Goal: Transaction & Acquisition: Purchase product/service

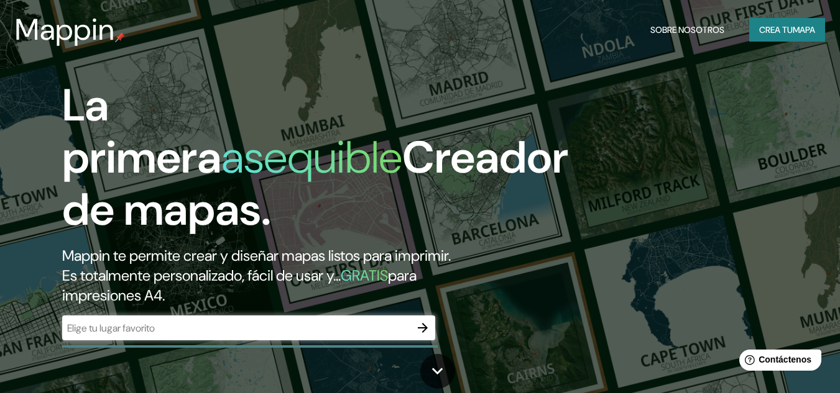
scroll to position [62, 0]
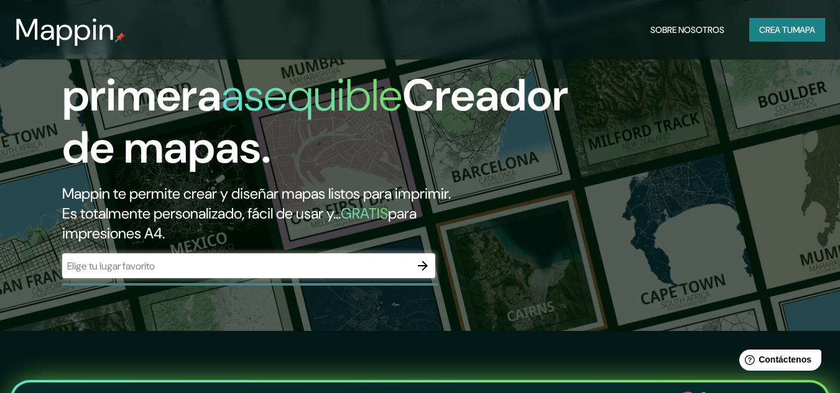
click at [194, 268] on input "text" at bounding box center [236, 266] width 348 height 14
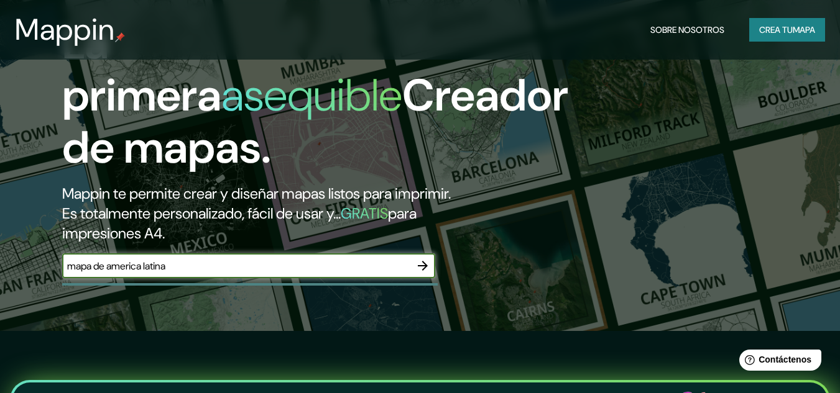
type input "mapa de america latina"
click at [421, 265] on icon "button" at bounding box center [422, 266] width 15 height 15
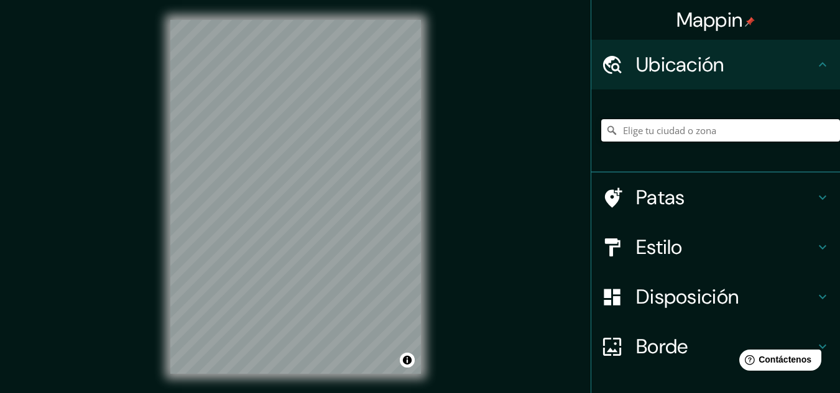
click at [744, 134] on input "Elige tu ciudad o zona" at bounding box center [720, 130] width 239 height 22
type input "[GEOGRAPHIC_DATA]"
click at [704, 251] on h4 "Estilo" at bounding box center [725, 247] width 179 height 25
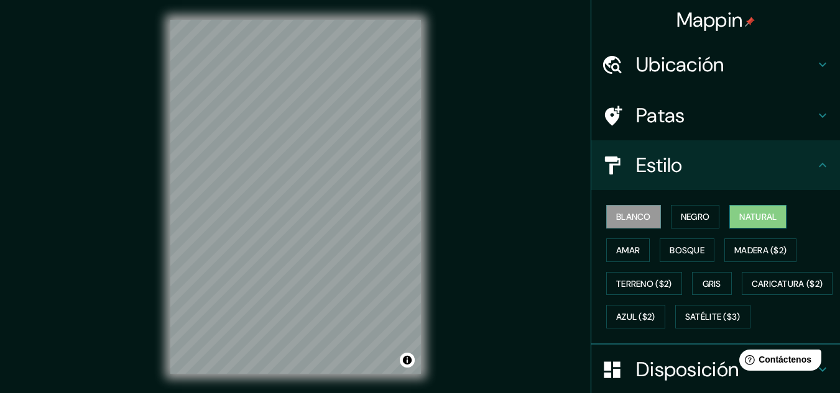
click at [739, 213] on font "Natural" at bounding box center [757, 216] width 37 height 11
click at [635, 247] on button "Amar" at bounding box center [628, 251] width 44 height 24
click at [631, 217] on font "Blanco" at bounding box center [633, 216] width 35 height 11
click at [729, 219] on button "Natural" at bounding box center [757, 217] width 57 height 24
click at [683, 126] on h4 "Patas" at bounding box center [725, 115] width 179 height 25
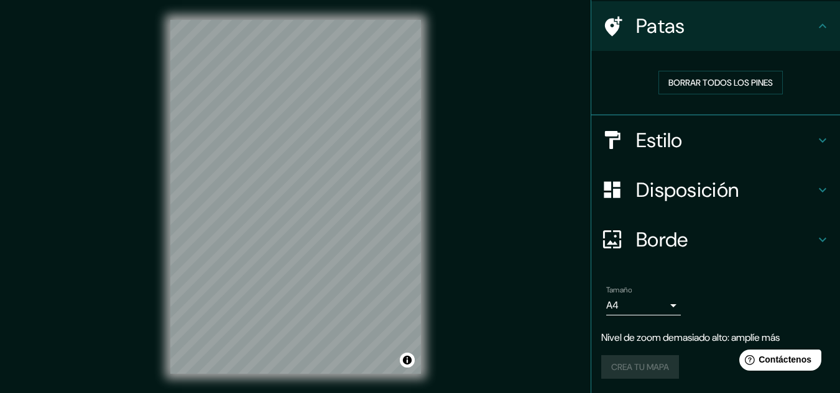
scroll to position [21, 0]
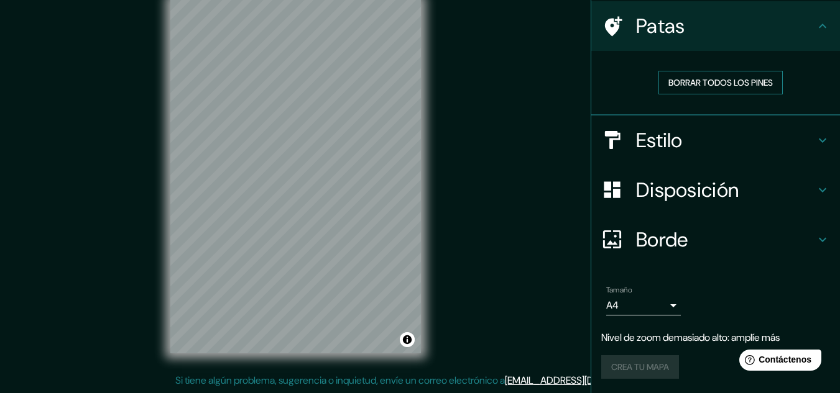
click at [702, 237] on h4 "Borde" at bounding box center [725, 240] width 179 height 25
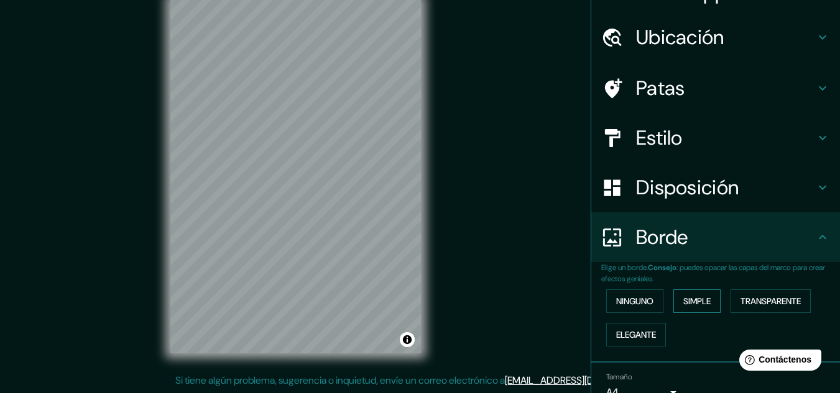
scroll to position [114, 0]
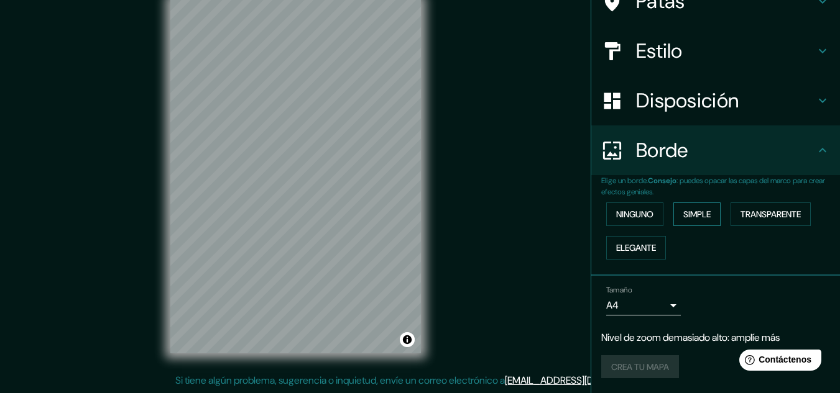
click at [698, 217] on font "Simple" at bounding box center [696, 214] width 27 height 11
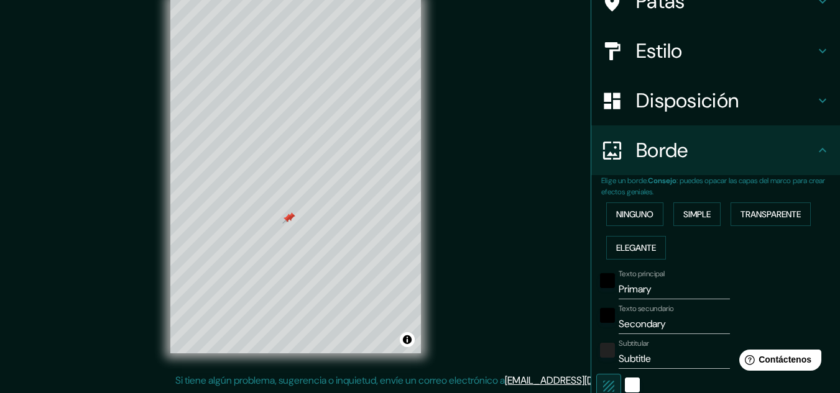
click at [638, 218] on font "Ninguno" at bounding box center [634, 214] width 37 height 11
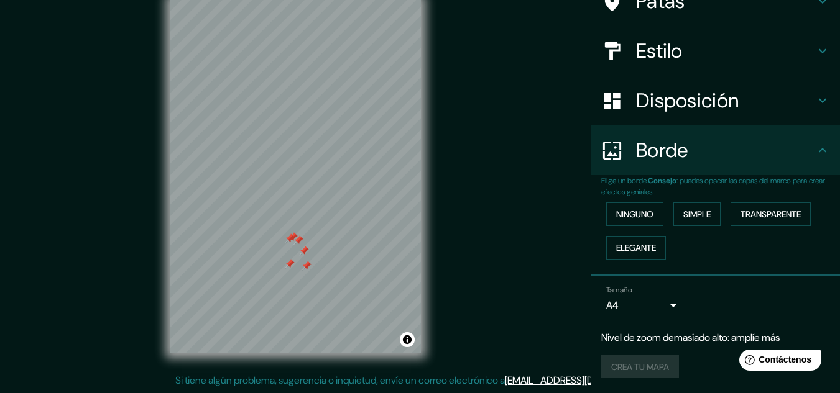
click at [618, 115] on div "Disposición" at bounding box center [715, 101] width 249 height 50
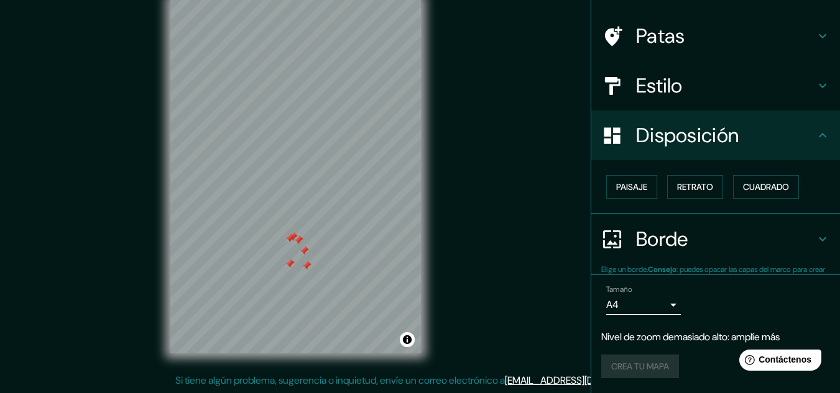
scroll to position [80, 0]
click at [622, 86] on div at bounding box center [618, 86] width 35 height 22
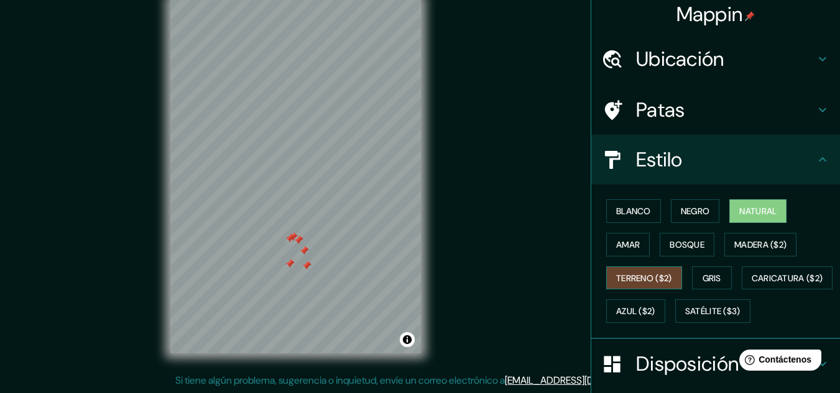
scroll to position [0, 0]
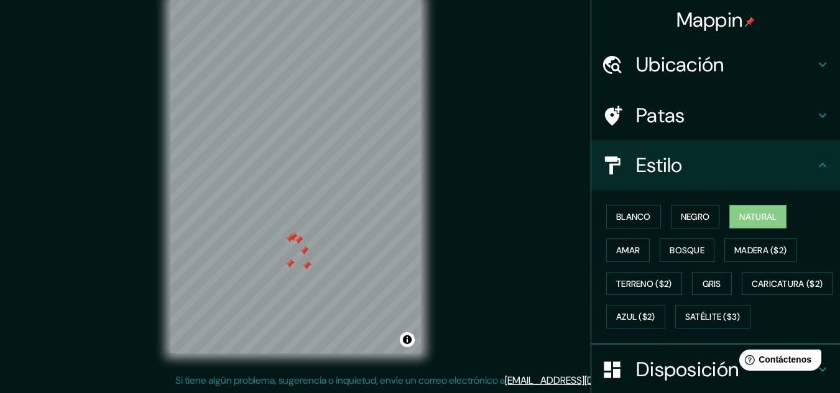
click at [815, 114] on icon at bounding box center [822, 115] width 15 height 15
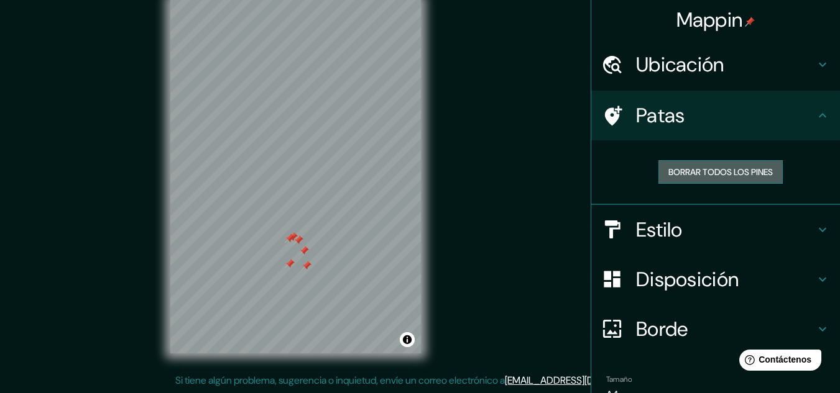
click at [731, 180] on font "Borrar todos los pines" at bounding box center [720, 172] width 104 height 16
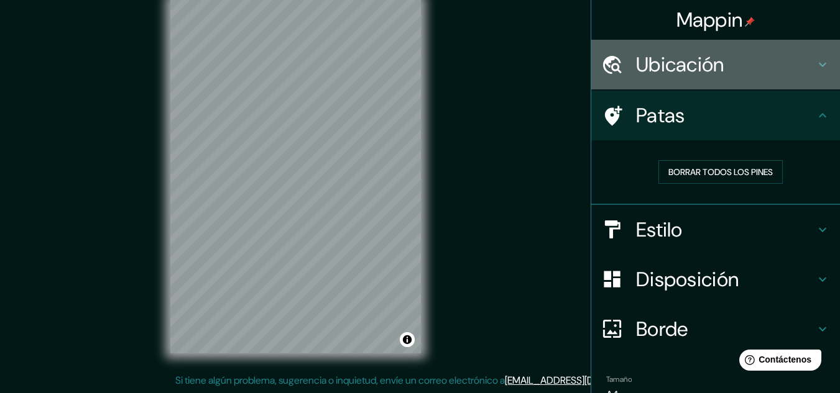
click at [799, 63] on h4 "Ubicación" at bounding box center [725, 64] width 179 height 25
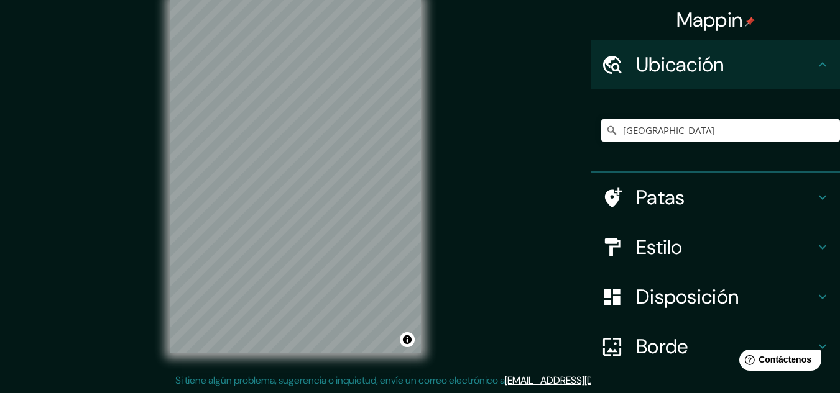
click at [799, 63] on h4 "Ubicación" at bounding box center [725, 64] width 179 height 25
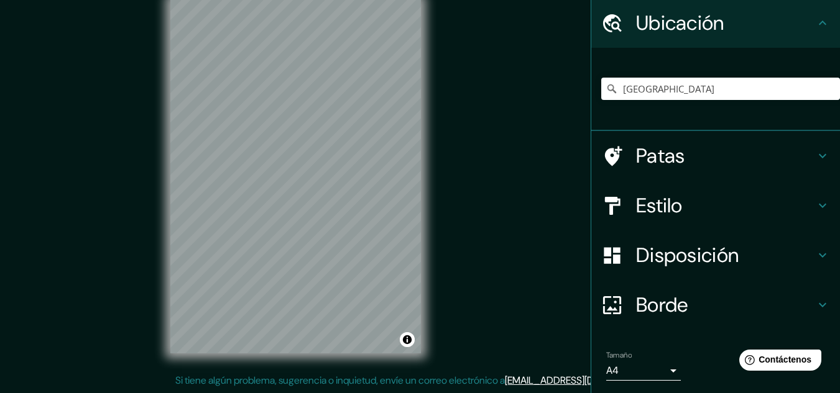
scroll to position [62, 0]
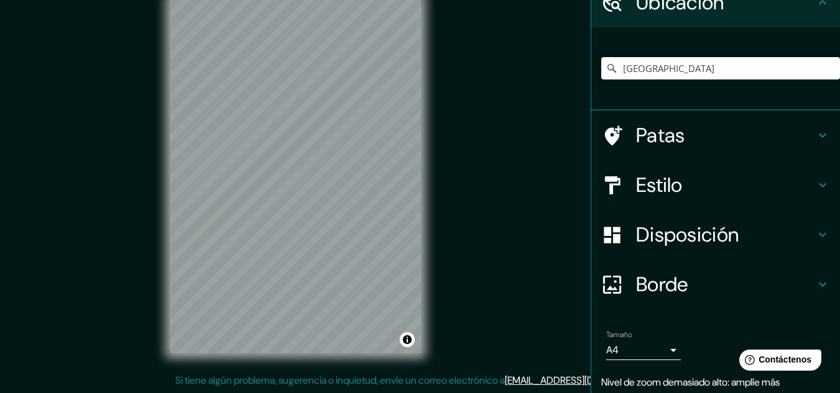
click at [815, 242] on icon at bounding box center [822, 235] width 15 height 15
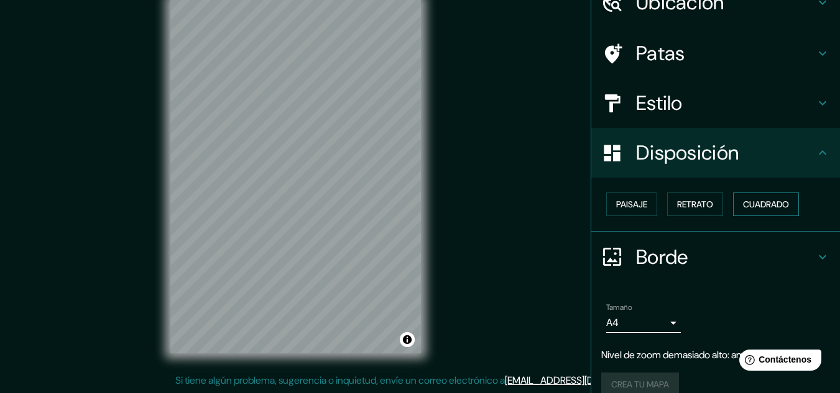
click at [754, 206] on font "Cuadrado" at bounding box center [766, 204] width 46 height 11
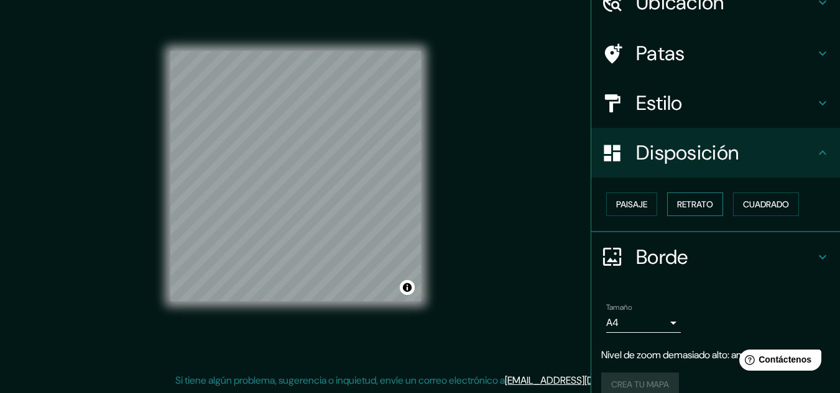
click at [708, 207] on button "Retrato" at bounding box center [695, 205] width 56 height 24
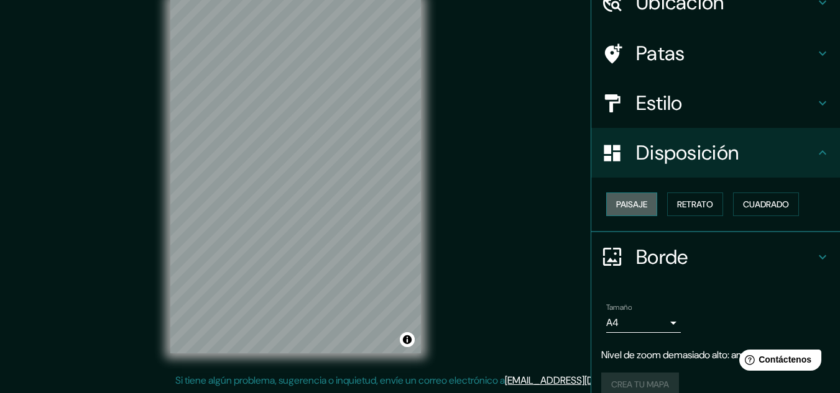
click at [632, 208] on font "Paisaje" at bounding box center [631, 204] width 31 height 11
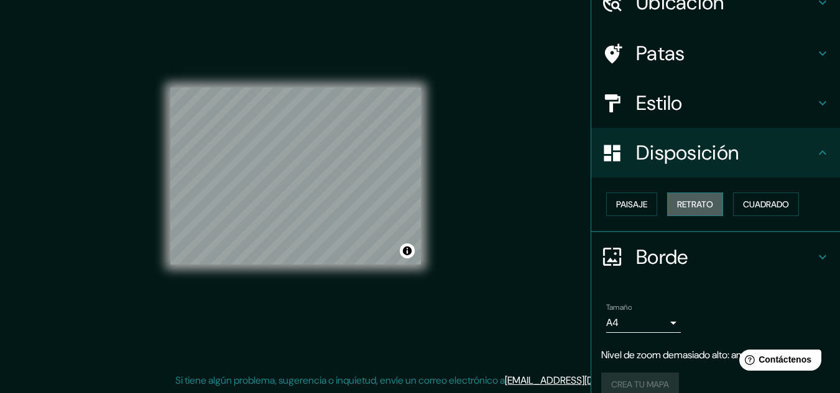
click at [681, 206] on font "Retrato" at bounding box center [695, 204] width 36 height 11
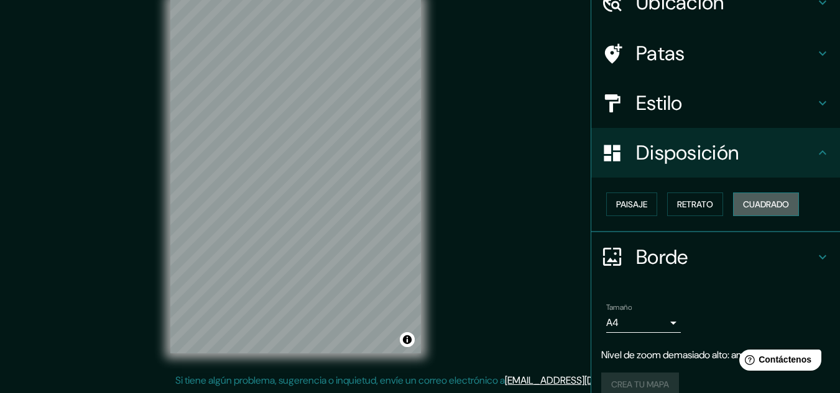
click at [734, 201] on button "Cuadrado" at bounding box center [766, 205] width 66 height 24
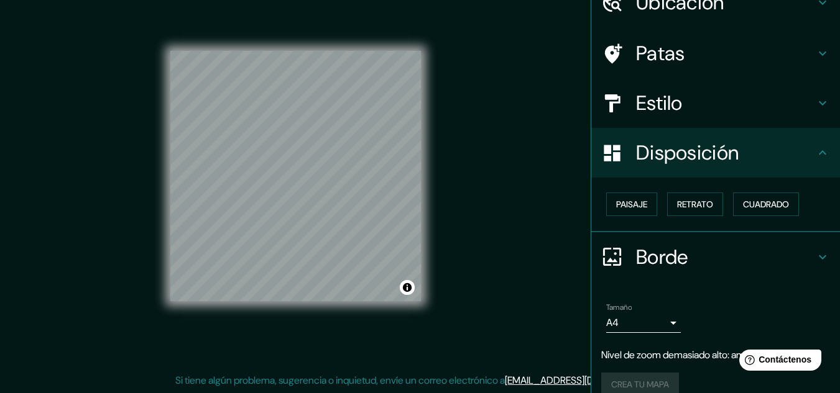
click at [722, 200] on div "Paisaje Retrato Cuadrado" at bounding box center [720, 205] width 239 height 34
click at [698, 205] on font "Retrato" at bounding box center [695, 204] width 36 height 11
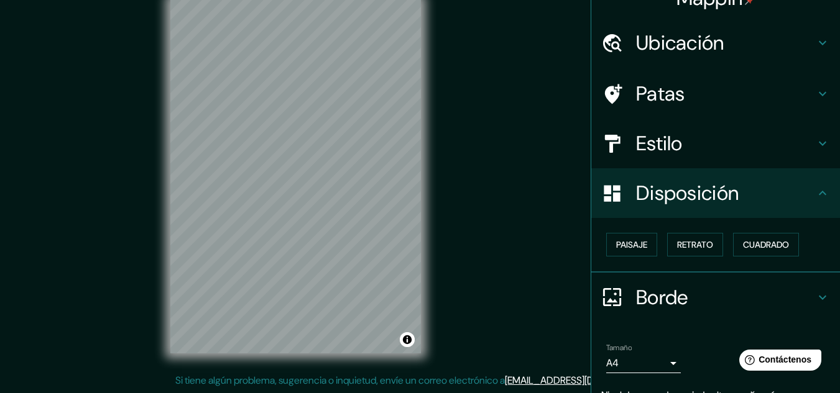
scroll to position [0, 0]
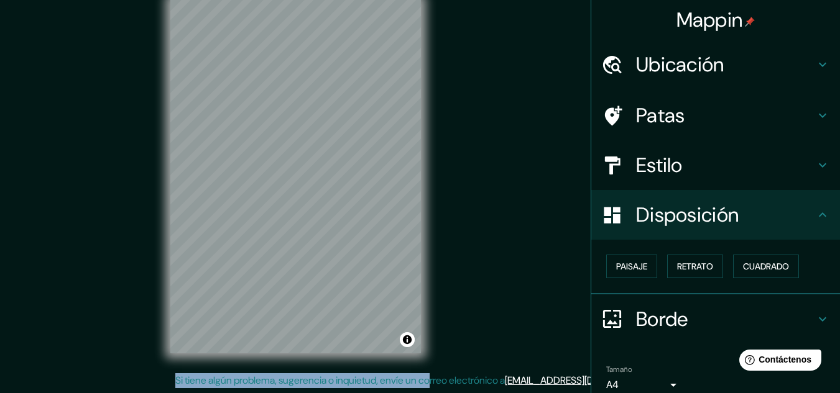
drag, startPoint x: 498, startPoint y: 262, endPoint x: 447, endPoint y: 345, distance: 97.7
click at [469, 379] on div "Mappin Ubicación [GEOGRAPHIC_DATA] [GEOGRAPHIC_DATA] [GEOGRAPHIC_DATA] [GEOGRAP…" at bounding box center [420, 186] width 840 height 414
click at [360, 373] on html "Mappin Ubicación [GEOGRAPHIC_DATA] [GEOGRAPHIC_DATA] [GEOGRAPHIC_DATA] [GEOGRAP…" at bounding box center [420, 175] width 840 height 393
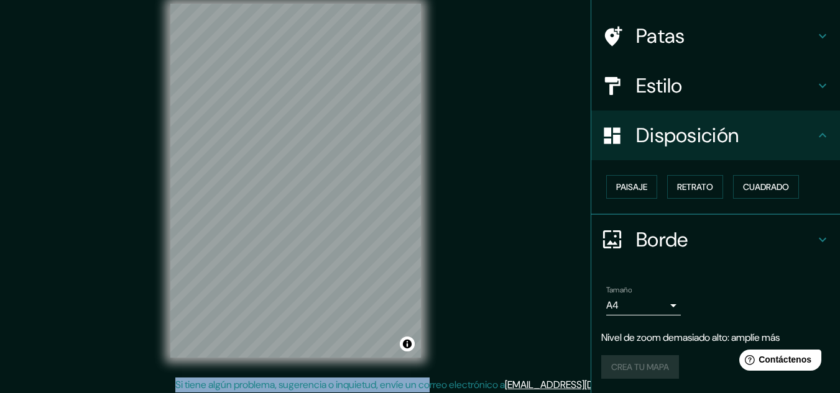
scroll to position [21, 0]
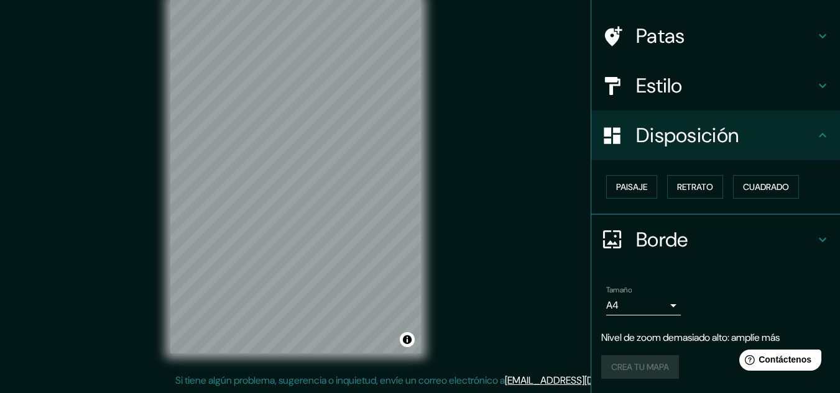
drag, startPoint x: 467, startPoint y: 341, endPoint x: 474, endPoint y: 341, distance: 6.8
click at [467, 341] on div "Mappin Ubicación [GEOGRAPHIC_DATA] [GEOGRAPHIC_DATA] [GEOGRAPHIC_DATA] [GEOGRAP…" at bounding box center [420, 186] width 840 height 414
click at [815, 240] on icon at bounding box center [822, 239] width 15 height 15
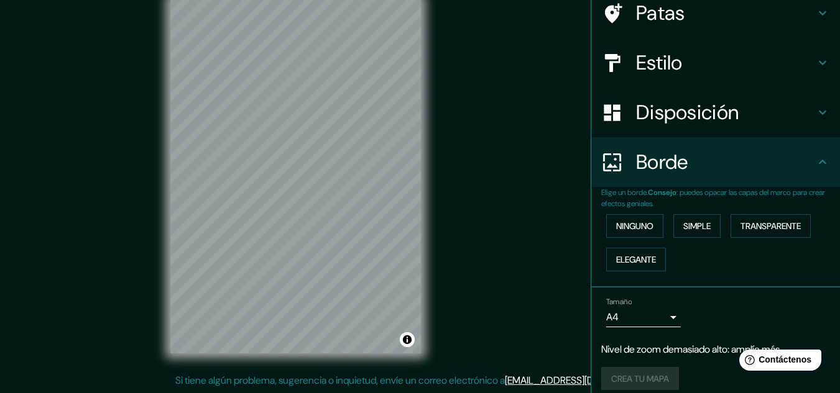
scroll to position [114, 0]
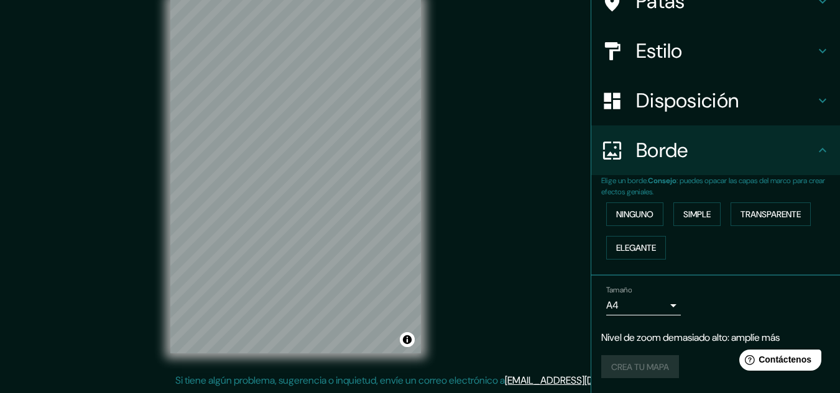
click at [608, 366] on div "Crea tu mapa" at bounding box center [715, 368] width 229 height 24
click at [641, 363] on div "Crea tu mapa" at bounding box center [715, 368] width 229 height 24
click at [665, 310] on body "Mappin Ubicación [GEOGRAPHIC_DATA] [GEOGRAPHIC_DATA] [GEOGRAPHIC_DATA] [GEOGRAP…" at bounding box center [420, 175] width 840 height 393
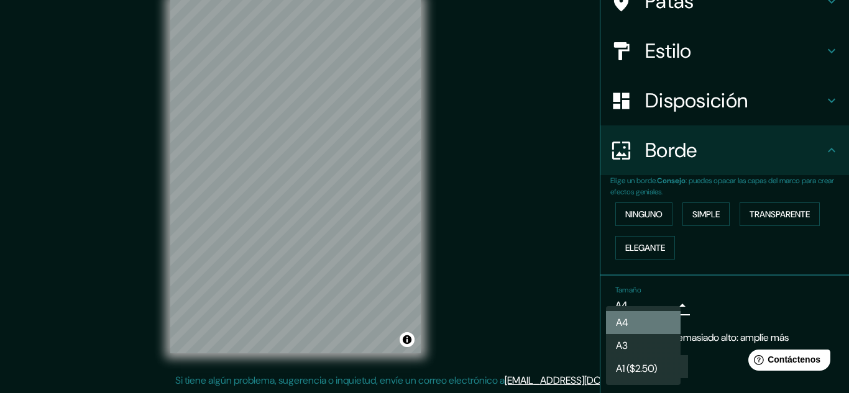
click at [663, 323] on li "A4" at bounding box center [643, 322] width 75 height 23
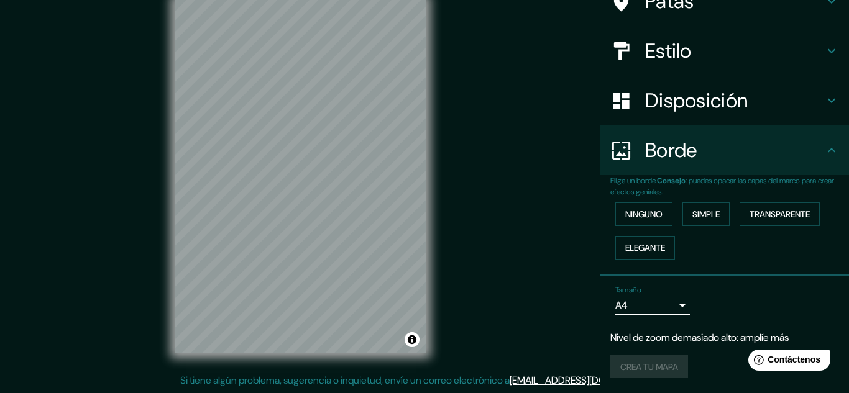
click at [660, 316] on body "Mappin Ubicación [GEOGRAPHIC_DATA] [GEOGRAPHIC_DATA] [GEOGRAPHIC_DATA] [GEOGRAP…" at bounding box center [424, 175] width 849 height 393
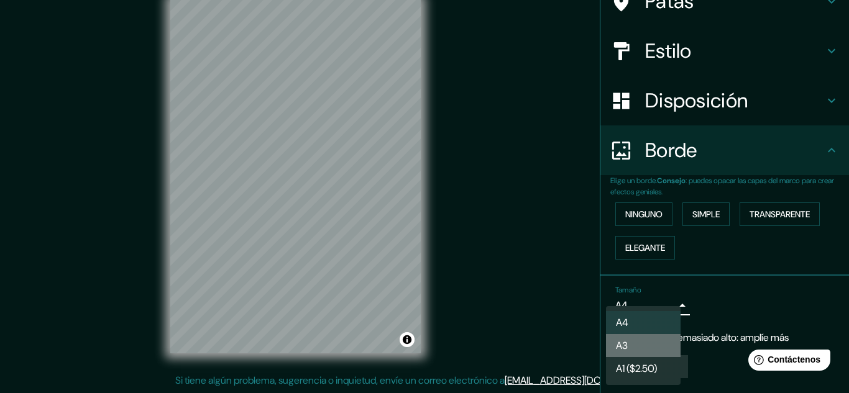
click at [650, 347] on li "A3" at bounding box center [643, 345] width 75 height 23
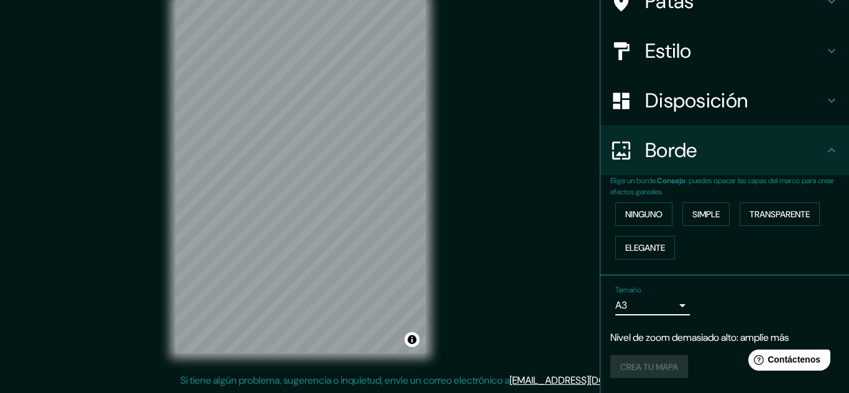
click at [663, 306] on body "Mappin Ubicación [GEOGRAPHIC_DATA] [GEOGRAPHIC_DATA] [GEOGRAPHIC_DATA] [GEOGRAP…" at bounding box center [424, 175] width 849 height 393
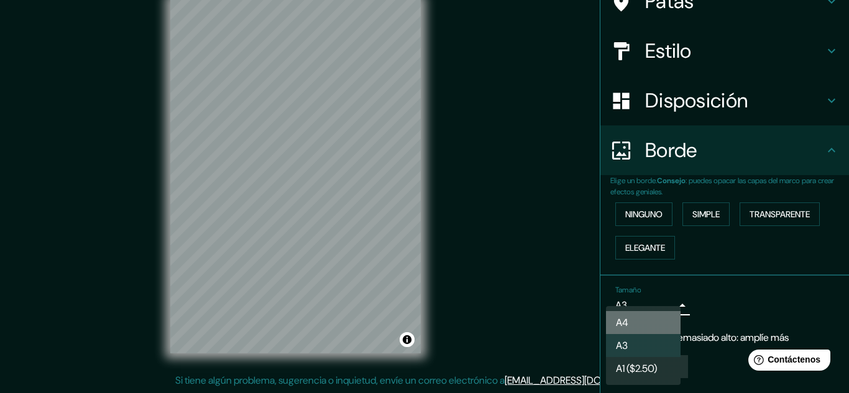
click at [645, 324] on li "A4" at bounding box center [643, 322] width 75 height 23
type input "single"
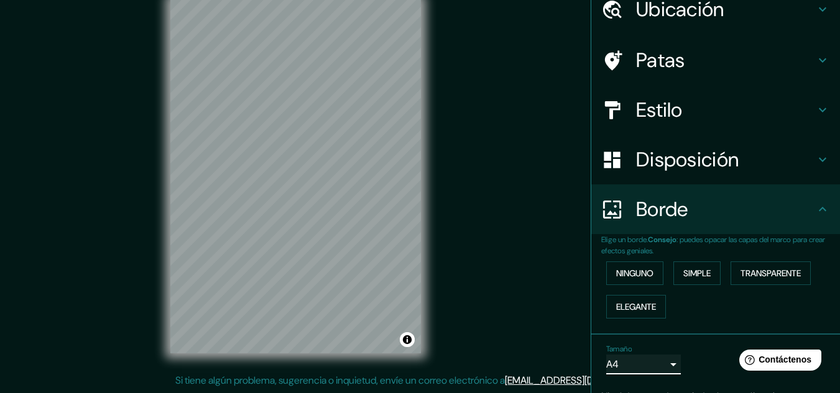
scroll to position [0, 0]
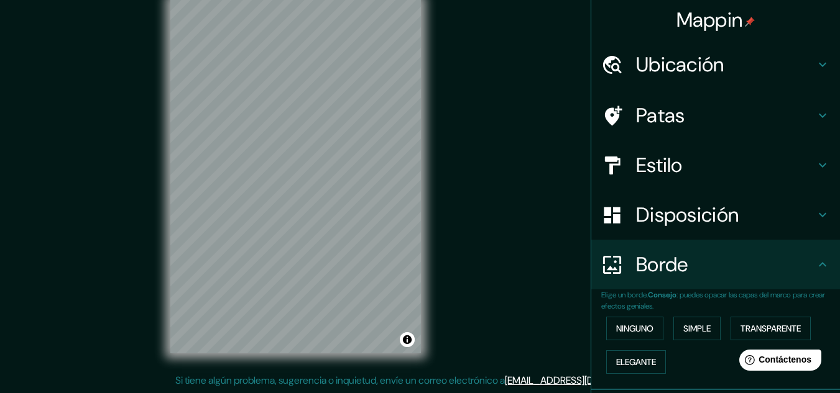
click at [815, 160] on icon at bounding box center [822, 165] width 15 height 15
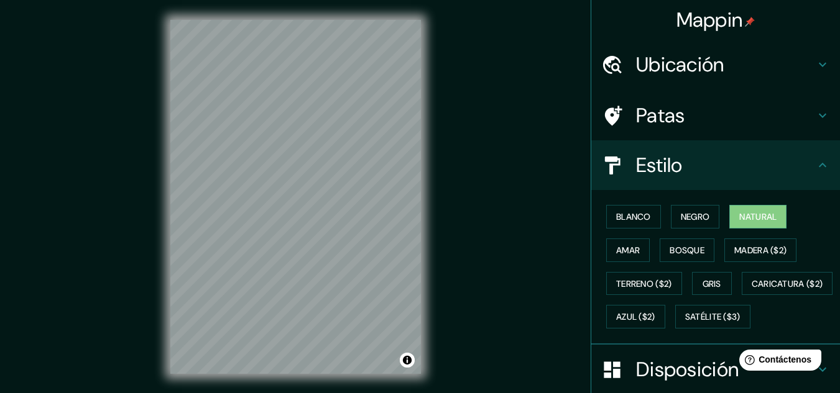
click at [500, 127] on div "Mappin Ubicación [GEOGRAPHIC_DATA] [GEOGRAPHIC_DATA] [GEOGRAPHIC_DATA] [GEOGRAP…" at bounding box center [420, 207] width 840 height 414
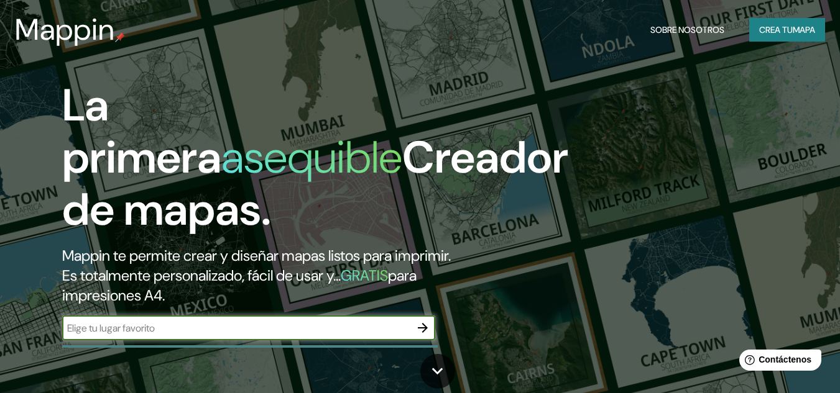
click at [292, 327] on input "text" at bounding box center [236, 328] width 348 height 14
